Goal: Task Accomplishment & Management: Complete application form

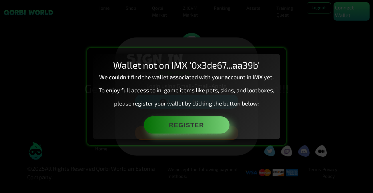
click at [261, 46] on div "Wallet not on IMX '0x3de67...aa39b' We couldn't find the wallet associated with…" at bounding box center [186, 96] width 373 height 193
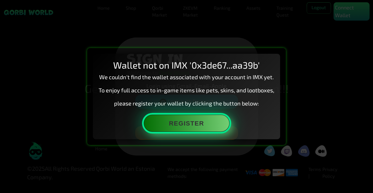
click at [203, 123] on button "Register" at bounding box center [187, 123] width 86 height 17
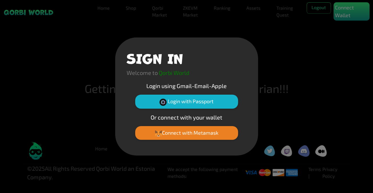
click at [179, 140] on div "Connect with Metamask" at bounding box center [187, 135] width 120 height 18
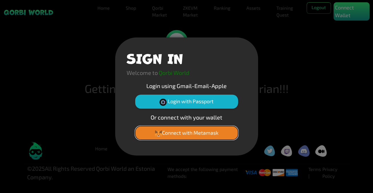
click at [183, 132] on button "Connect with Metamask" at bounding box center [186, 133] width 103 height 14
click at [188, 135] on button "Connect with Metamask" at bounding box center [186, 133] width 103 height 14
click at [209, 133] on button "Connect with Metamask" at bounding box center [186, 133] width 103 height 14
drag, startPoint x: 188, startPoint y: 139, endPoint x: 191, endPoint y: 137, distance: 3.7
click at [189, 138] on button "Connect with Metamask" at bounding box center [186, 133] width 103 height 14
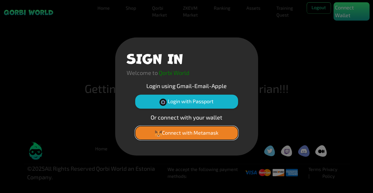
click at [195, 131] on button "Connect with Metamask" at bounding box center [186, 133] width 103 height 14
click at [195, 132] on button "Connect with Metamask" at bounding box center [186, 133] width 103 height 14
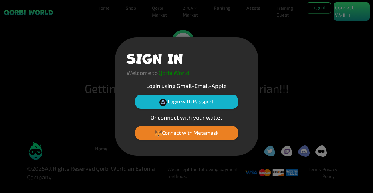
click at [193, 7] on div "SIGN IN Welcome to Qorbi World Login using Gmail-Email-Apple Login with Passpor…" at bounding box center [186, 96] width 373 height 193
